Goal: Find specific page/section: Find specific page/section

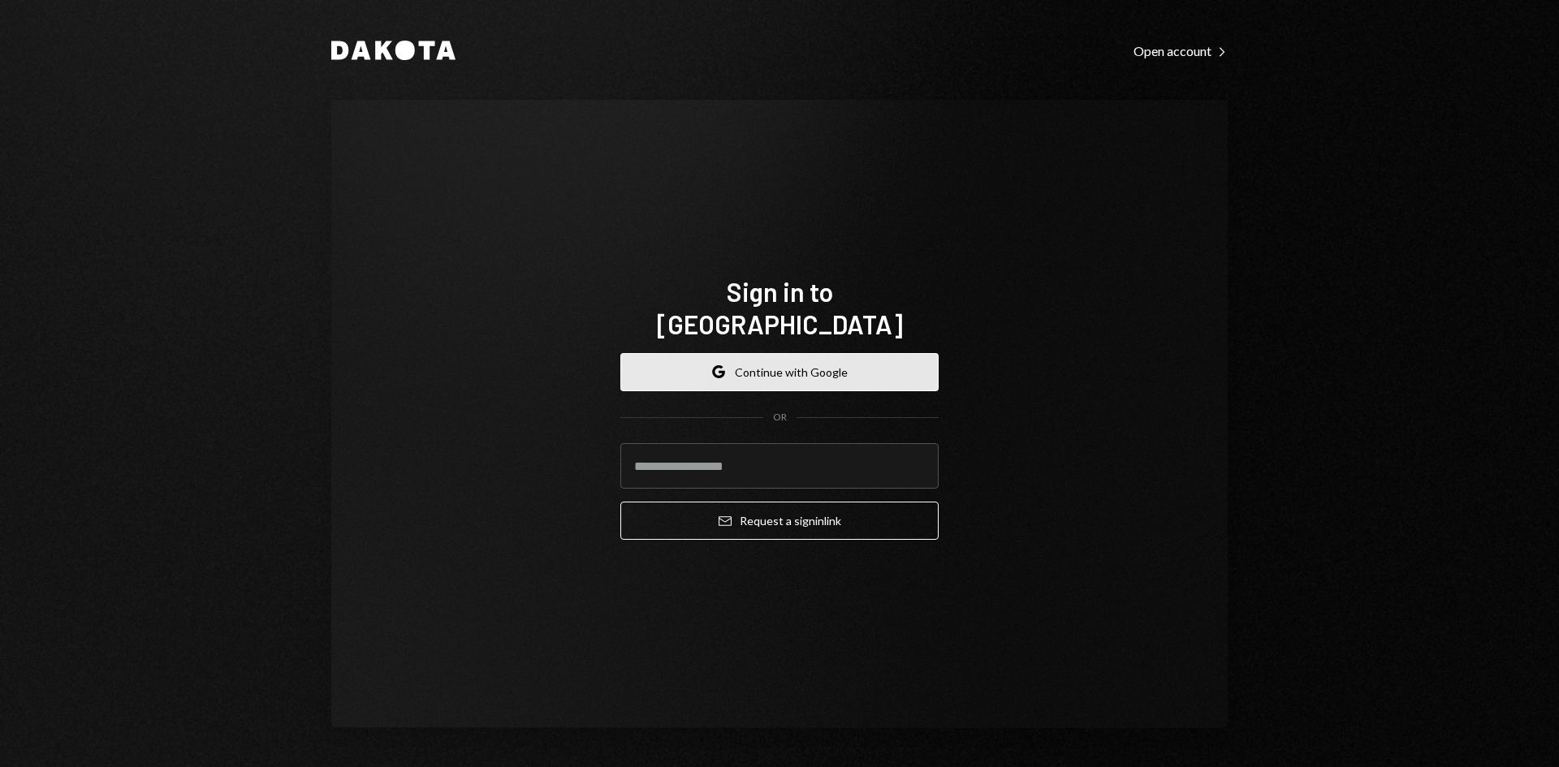
click at [767, 353] on button "Google Continue with Google" at bounding box center [779, 372] width 318 height 38
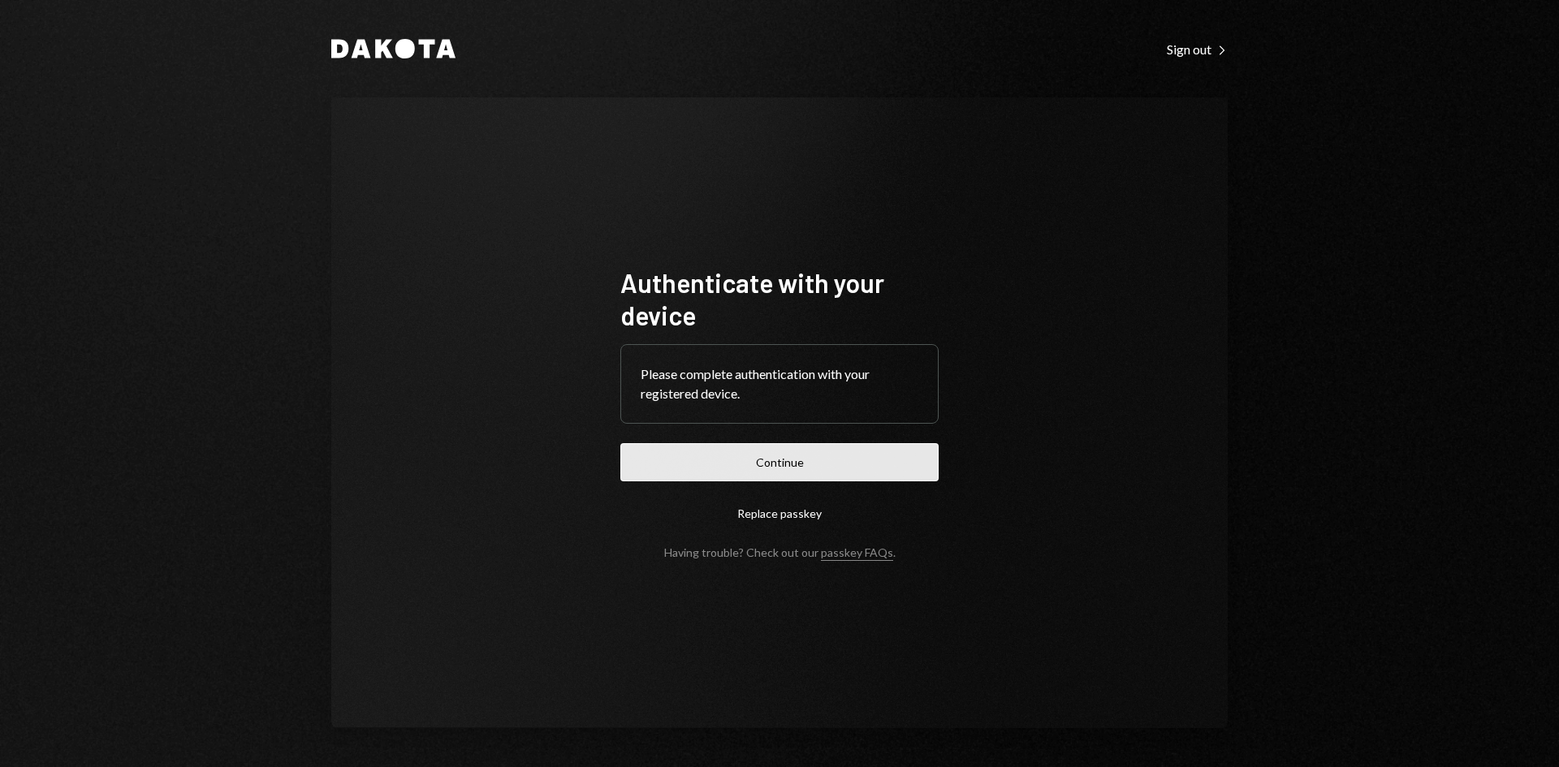
click at [780, 471] on button "Continue" at bounding box center [779, 462] width 318 height 38
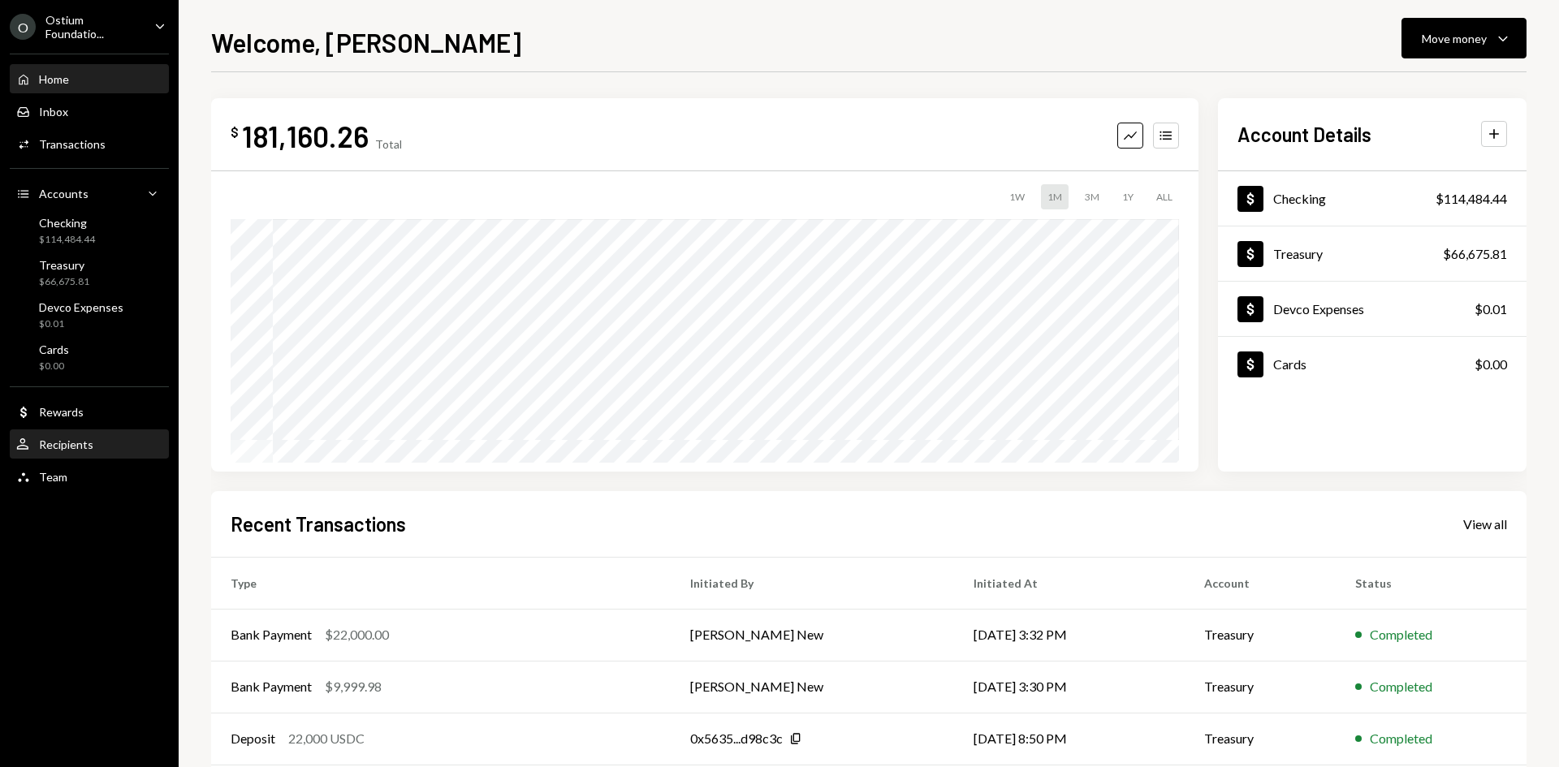
click at [67, 438] on div "Recipients" at bounding box center [66, 445] width 54 height 14
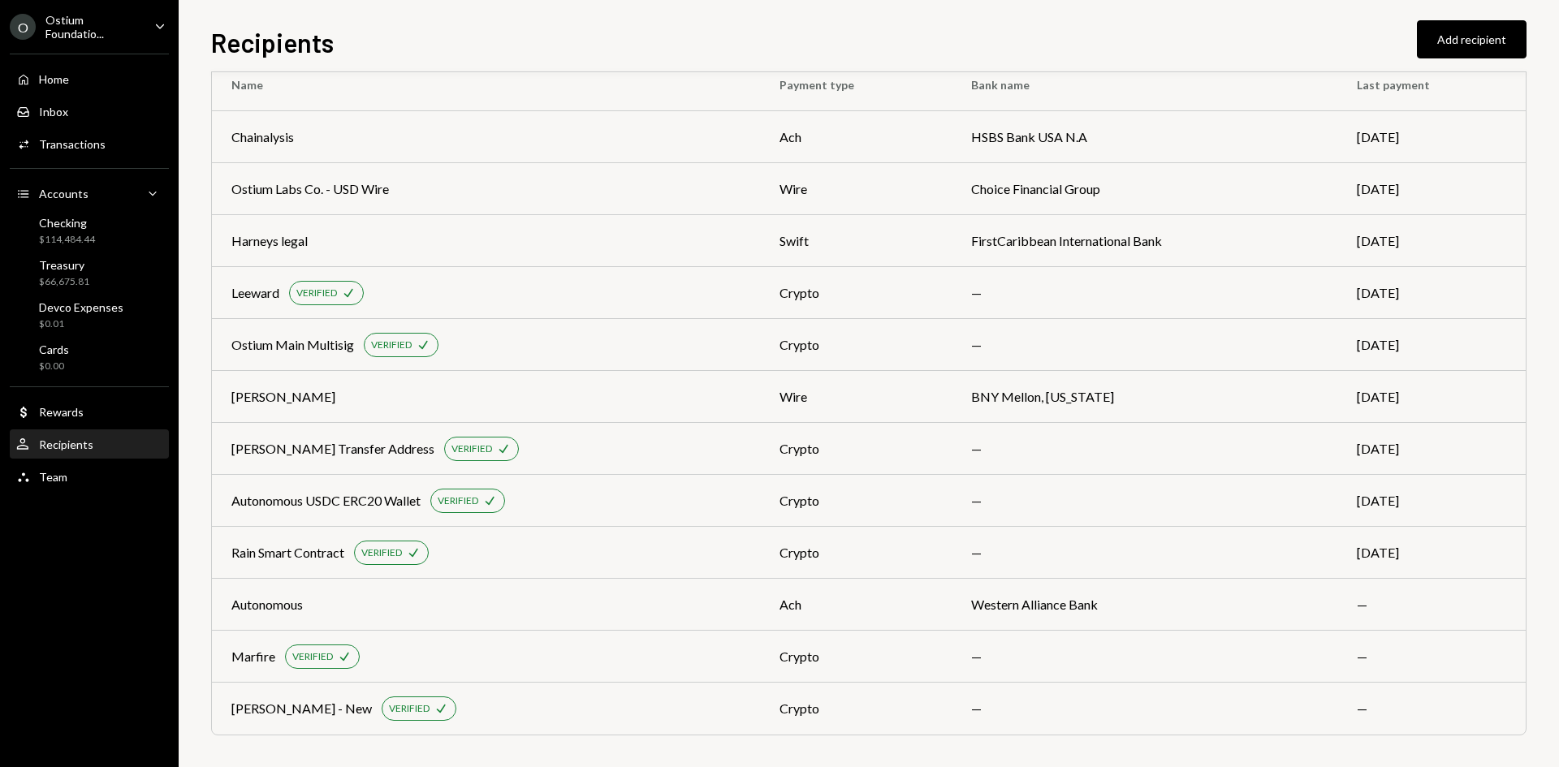
scroll to position [41, 0]
click at [87, 26] on div "Ostium Foundatio..." at bounding box center [93, 27] width 96 height 28
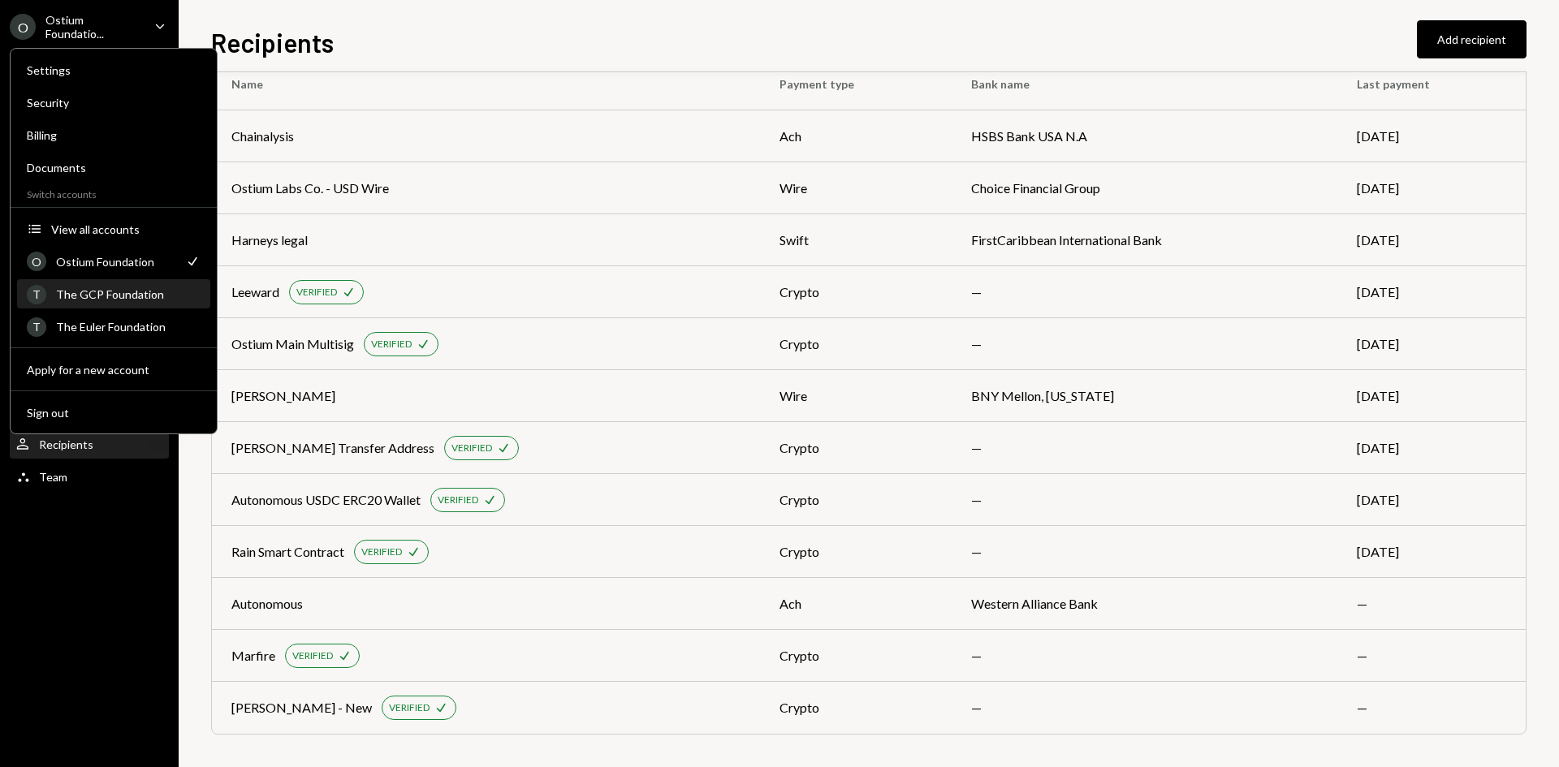
click at [109, 286] on div "T The GCP Foundation" at bounding box center [114, 295] width 174 height 28
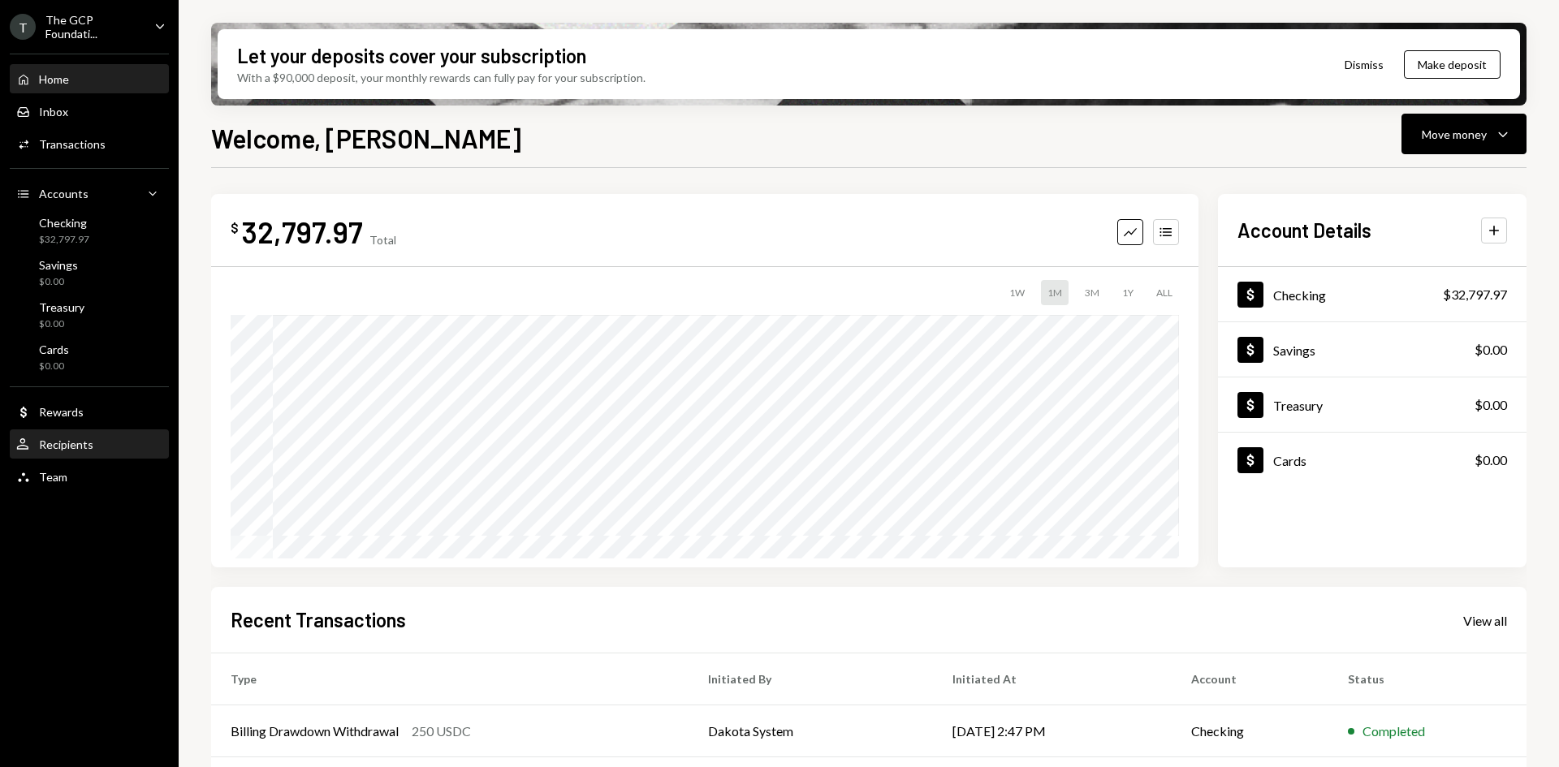
click at [64, 444] on div "Recipients" at bounding box center [66, 445] width 54 height 14
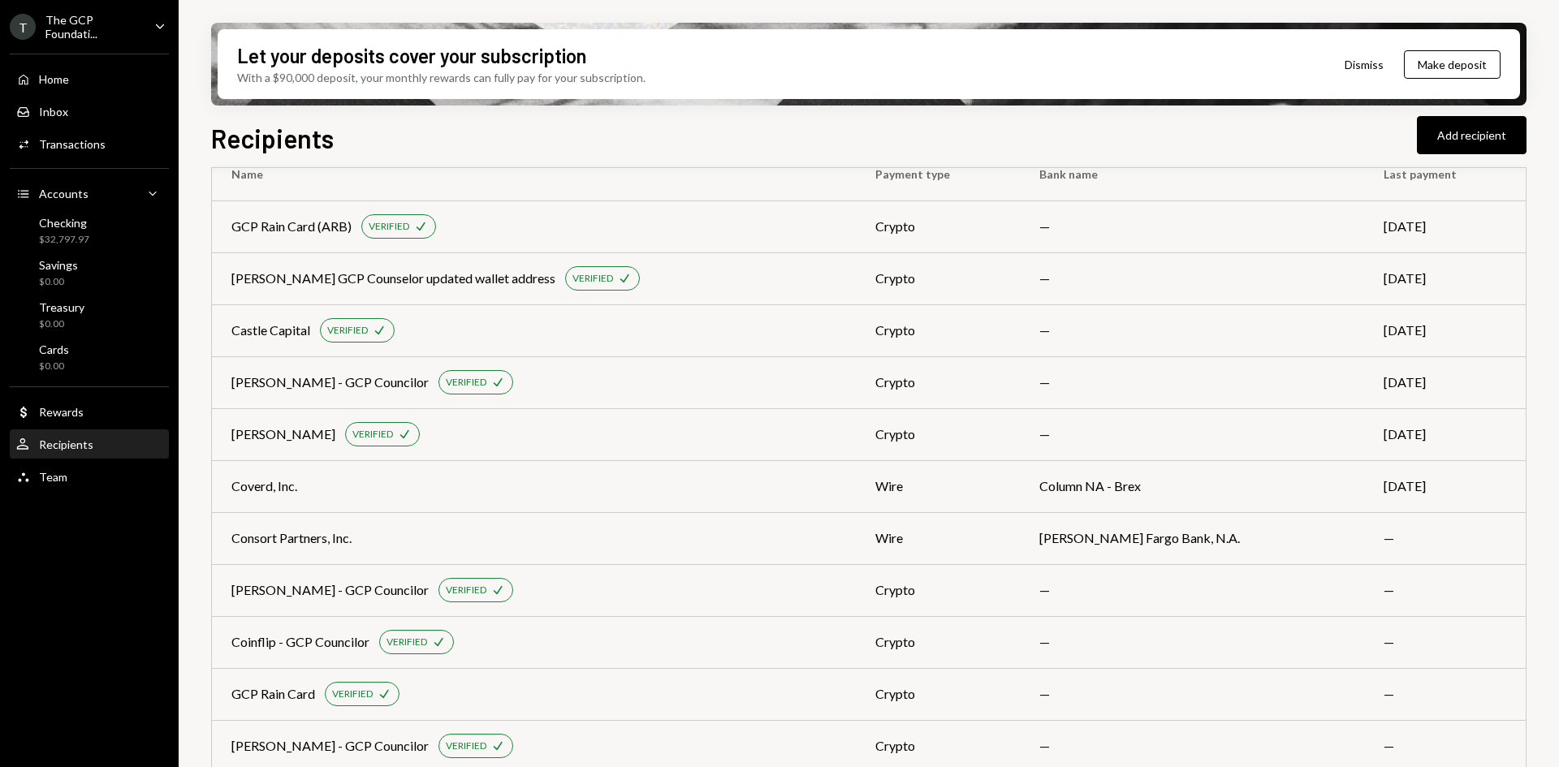
scroll to position [66, 0]
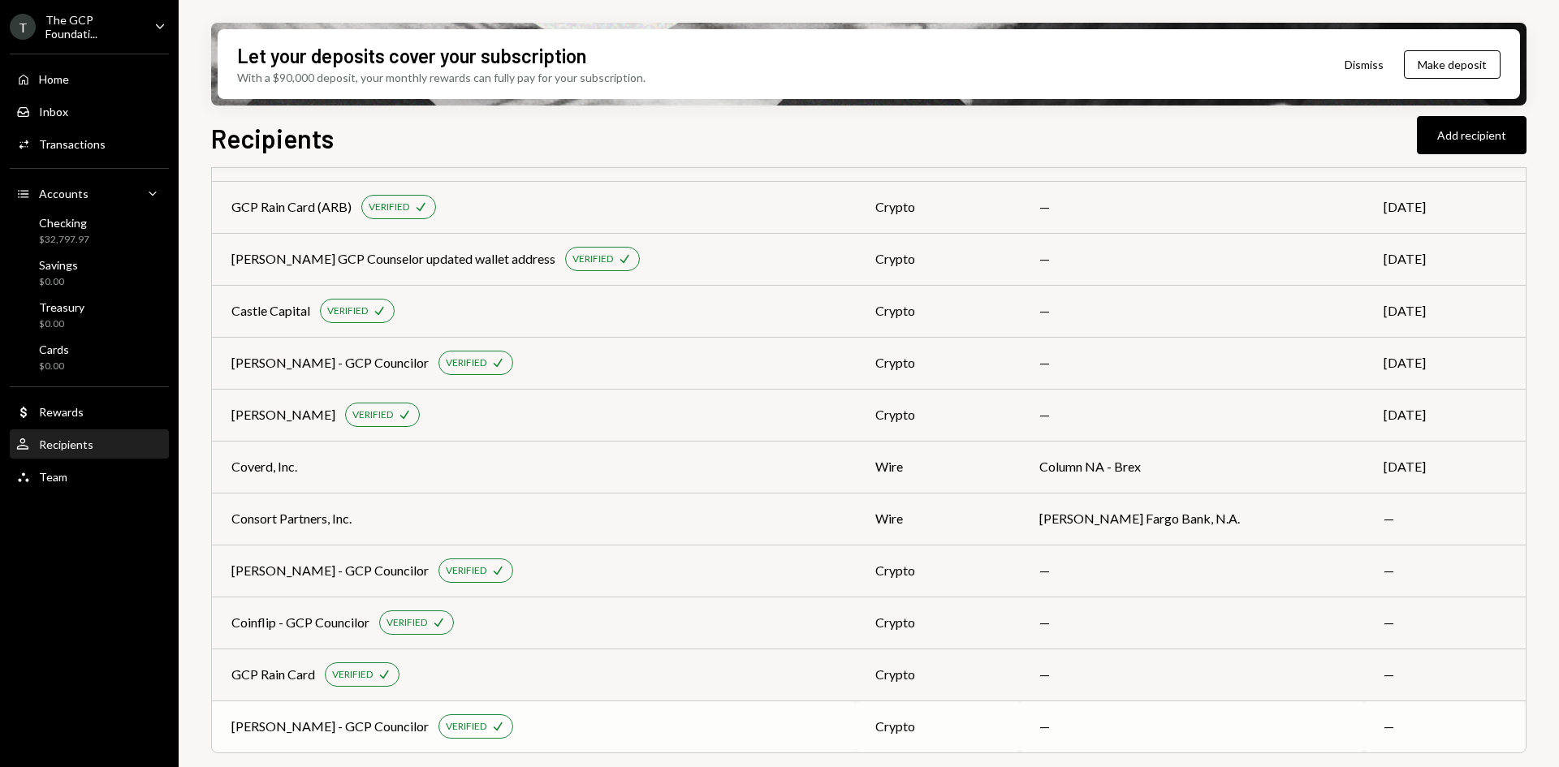
click at [822, 732] on div "[PERSON_NAME] - GCP Councilor VERIFIED Check" at bounding box center [533, 727] width 605 height 24
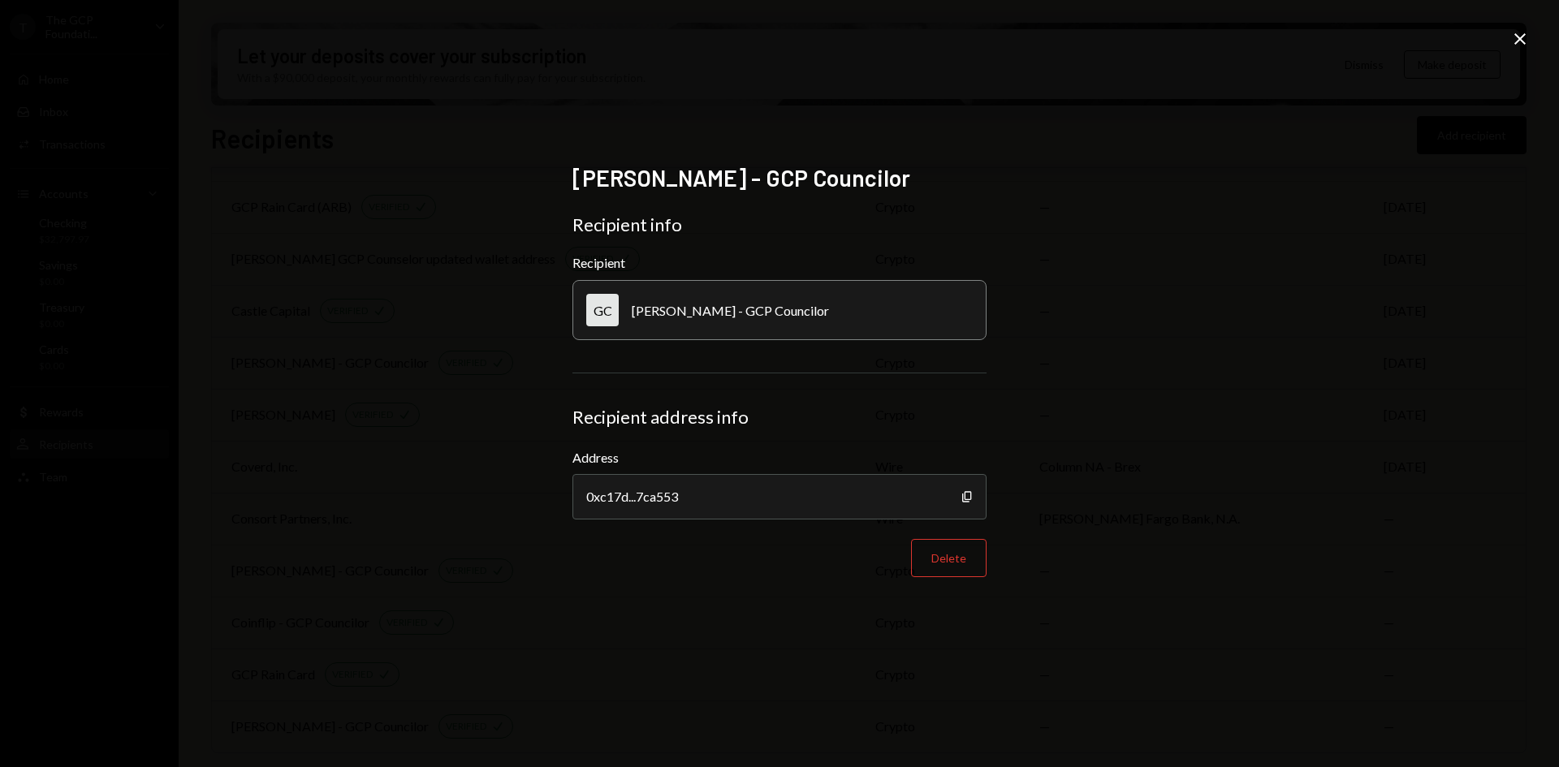
click at [1535, 34] on div "[PERSON_NAME] - GCP Councilor Recipient info Recipient GC [PERSON_NAME] - GCP C…" at bounding box center [779, 383] width 1559 height 767
click at [1517, 37] on icon at bounding box center [1519, 38] width 11 height 11
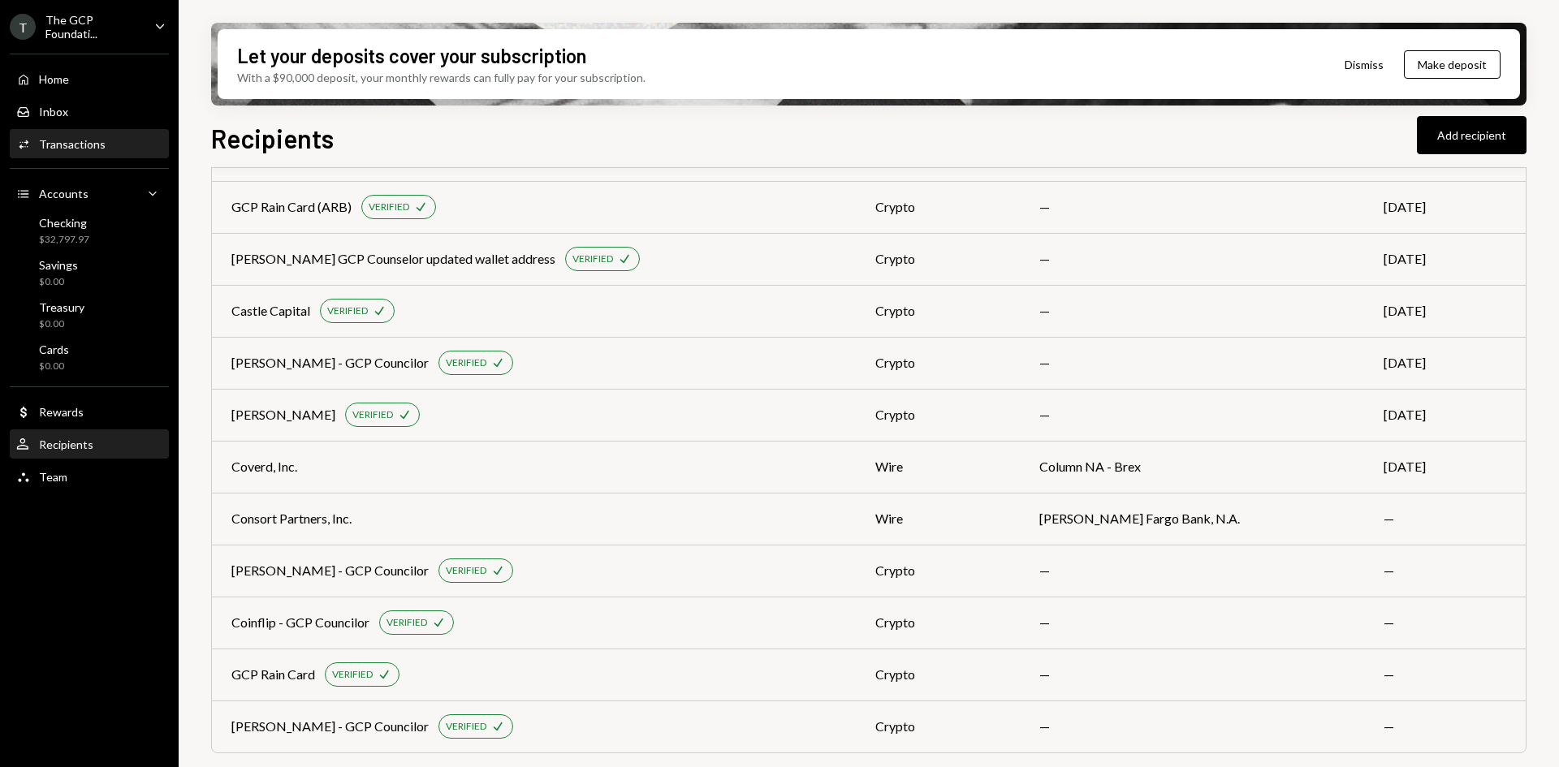
click at [110, 134] on div "Activities Transactions" at bounding box center [89, 145] width 146 height 28
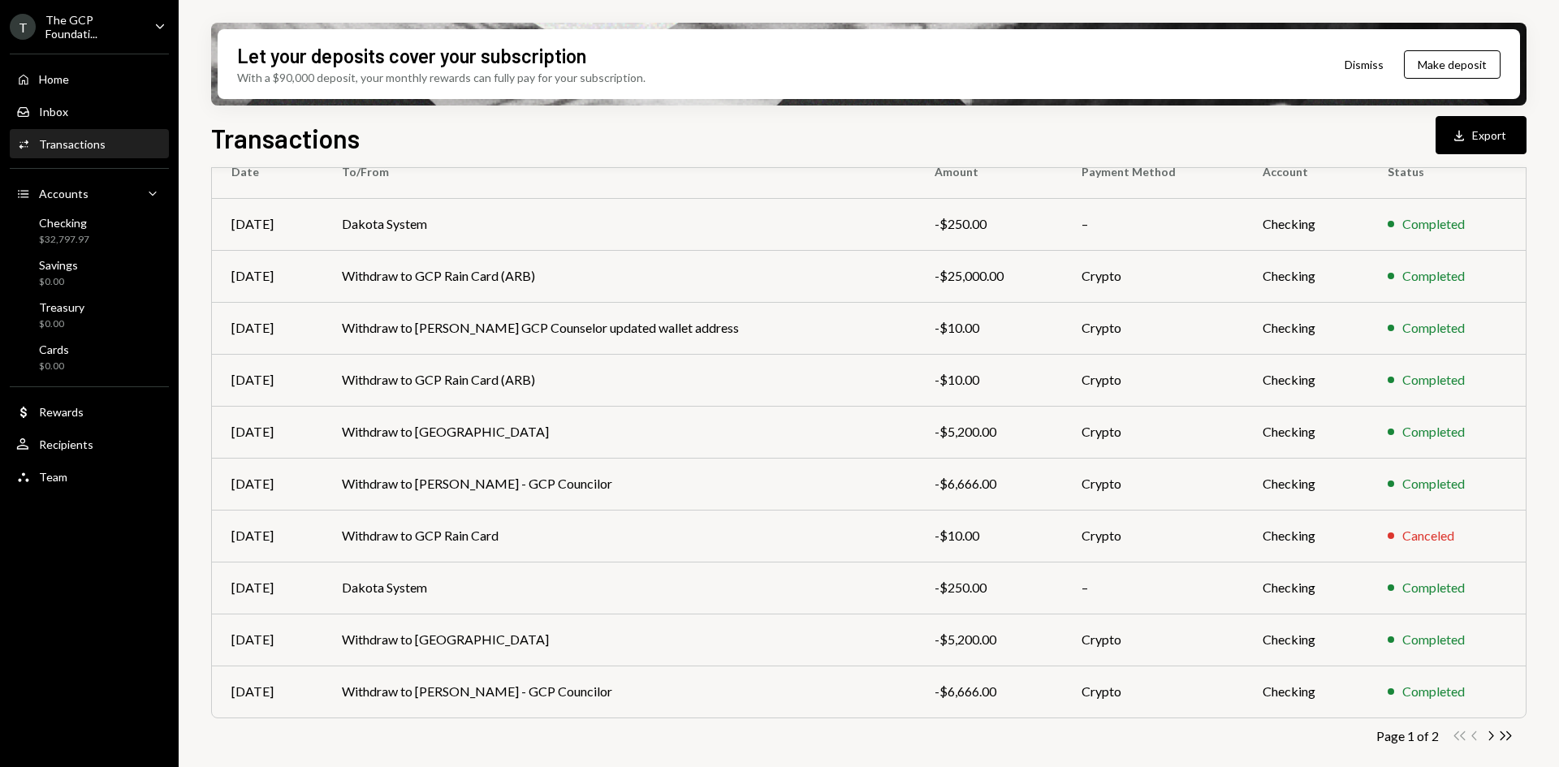
scroll to position [158, 0]
click at [1497, 737] on icon "Chevron Right" at bounding box center [1490, 735] width 15 height 15
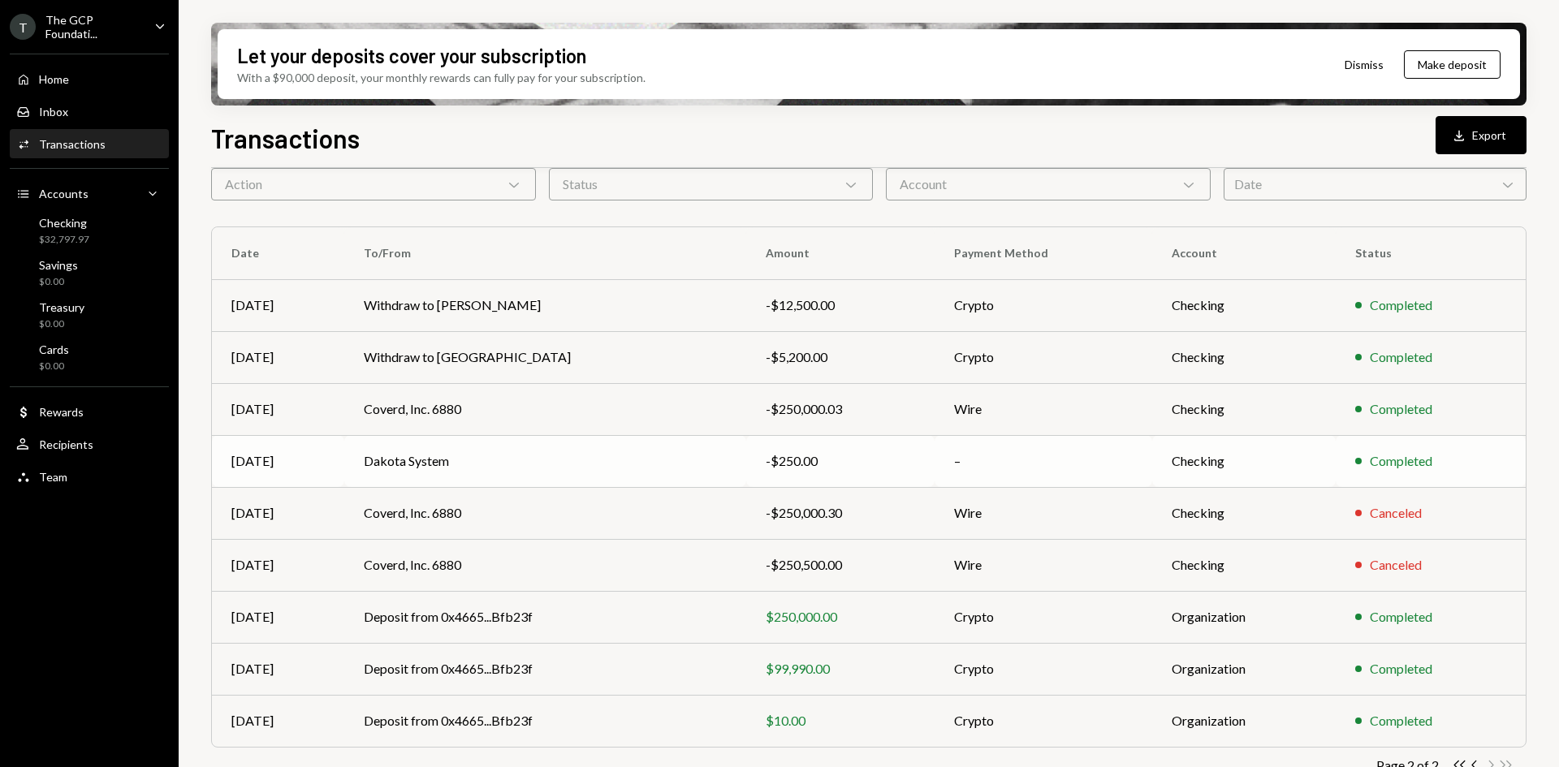
scroll to position [106, 0]
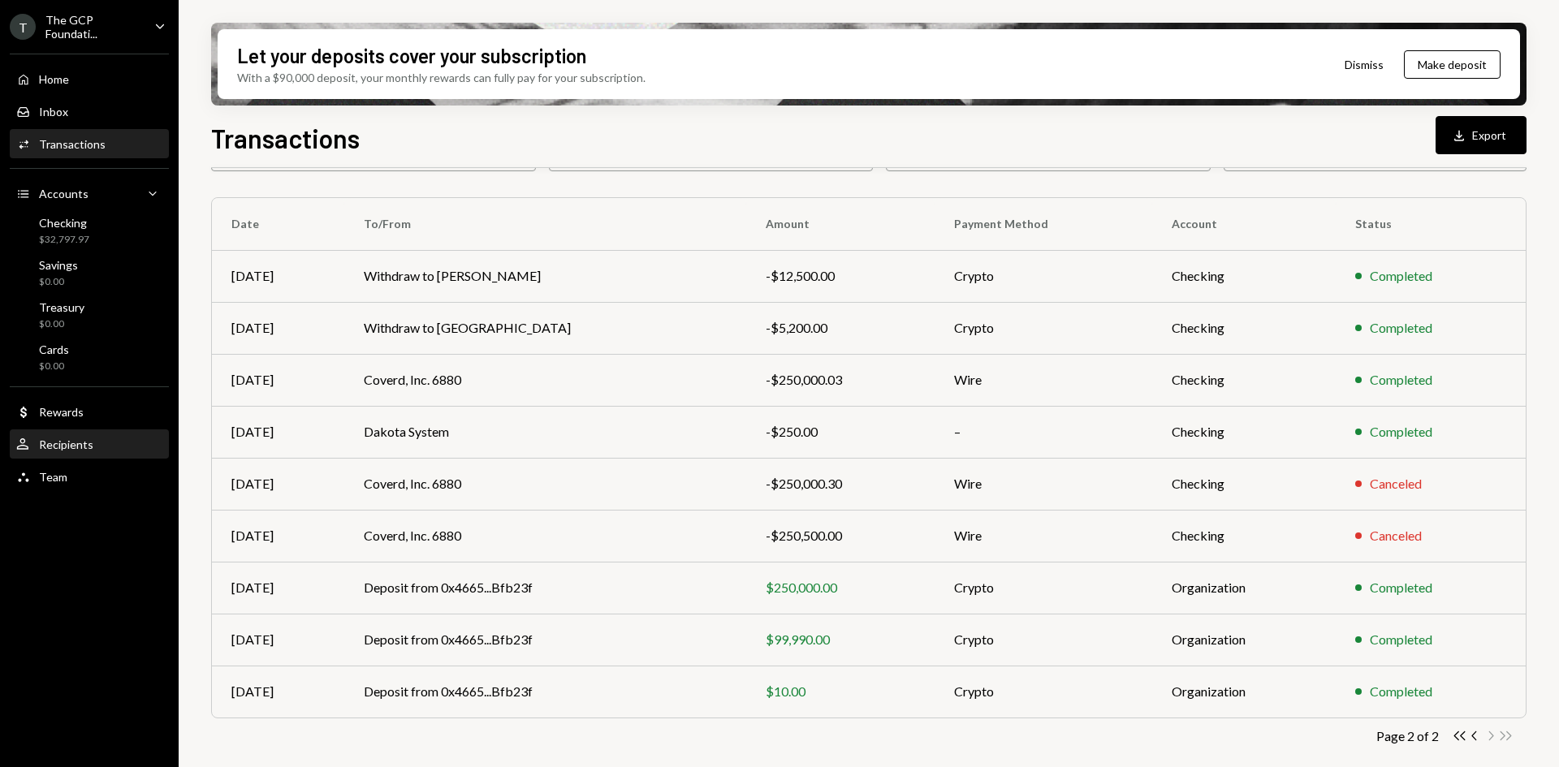
click at [80, 436] on div "User Recipients" at bounding box center [89, 445] width 146 height 28
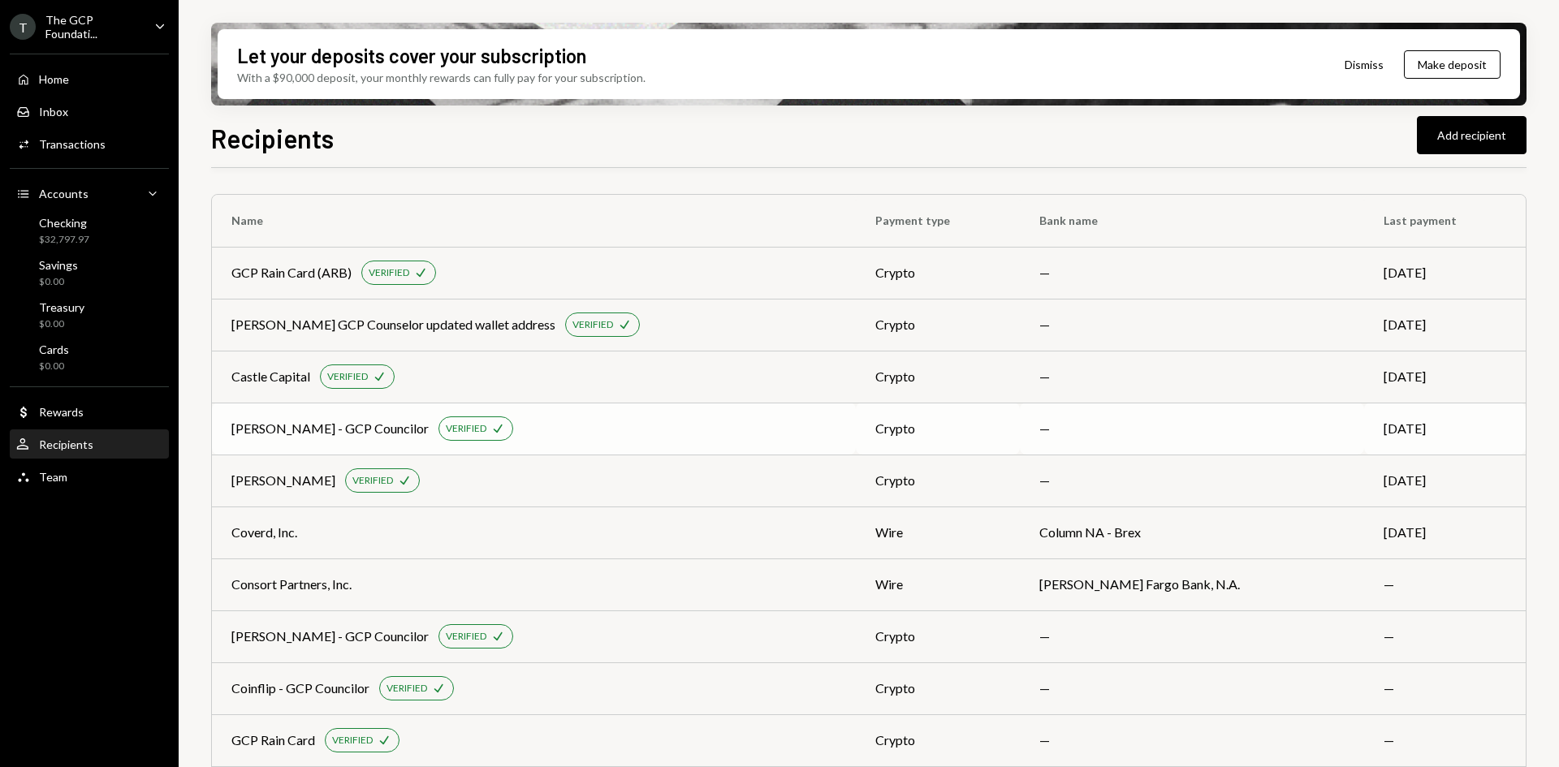
scroll to position [66, 0]
